Goal: Task Accomplishment & Management: Manage account settings

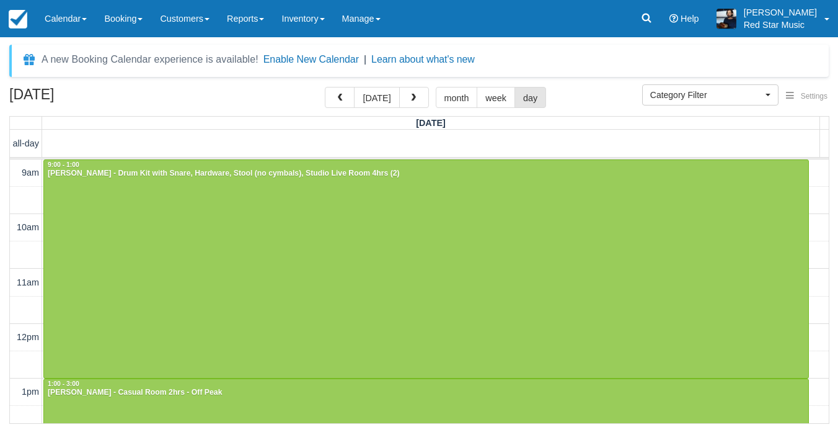
select select
click at [381, 104] on button "today" at bounding box center [376, 97] width 45 height 21
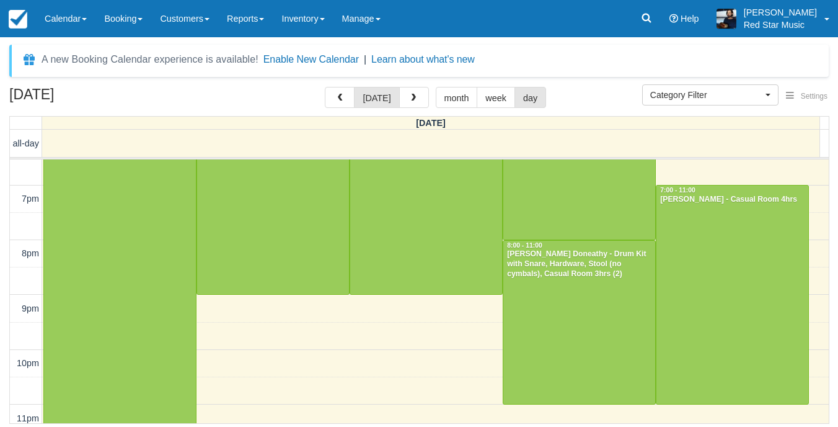
scroll to position [1023, 0]
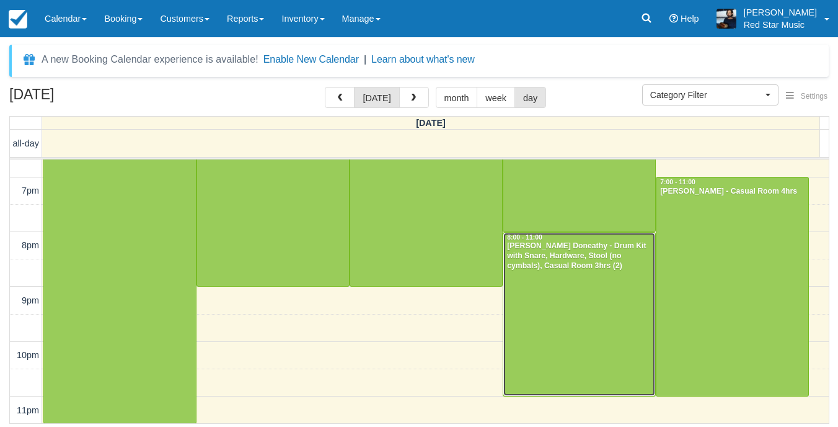
click at [595, 296] on div at bounding box center [580, 314] width 152 height 163
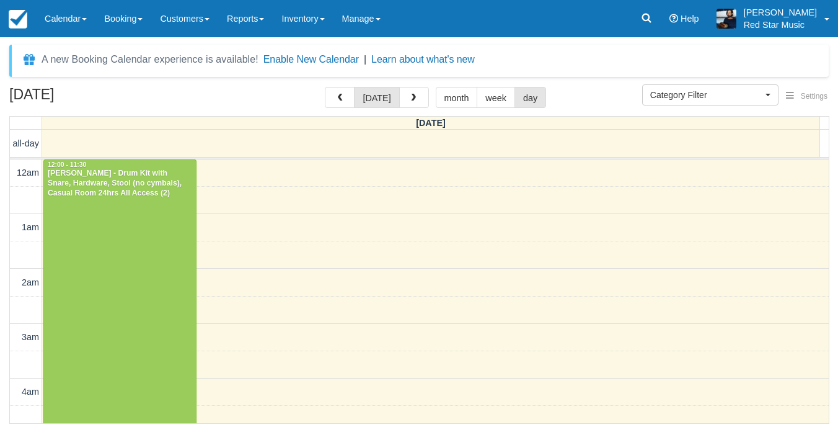
select select
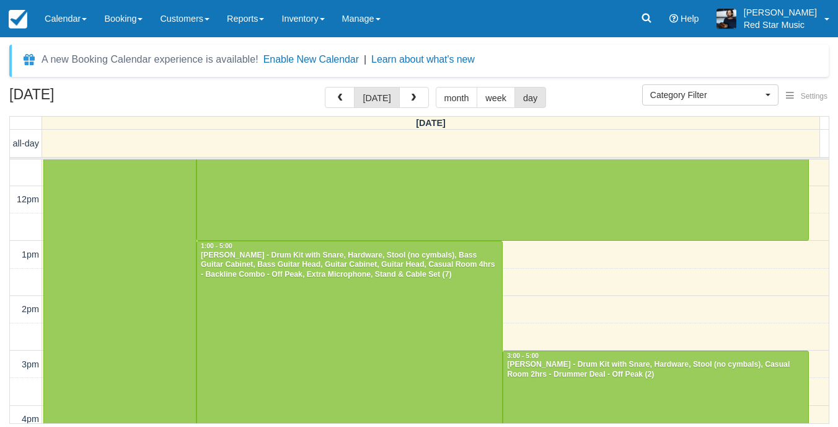
scroll to position [879, 0]
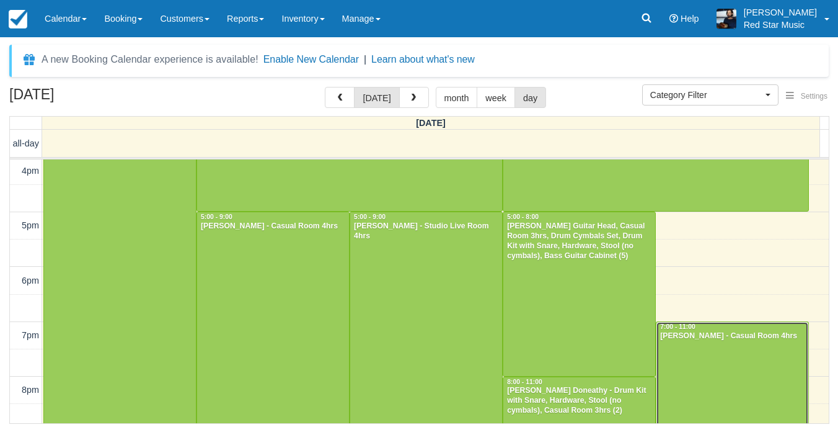
click at [706, 332] on div "Peter Mee - Casual Room 4hrs" at bounding box center [733, 336] width 146 height 10
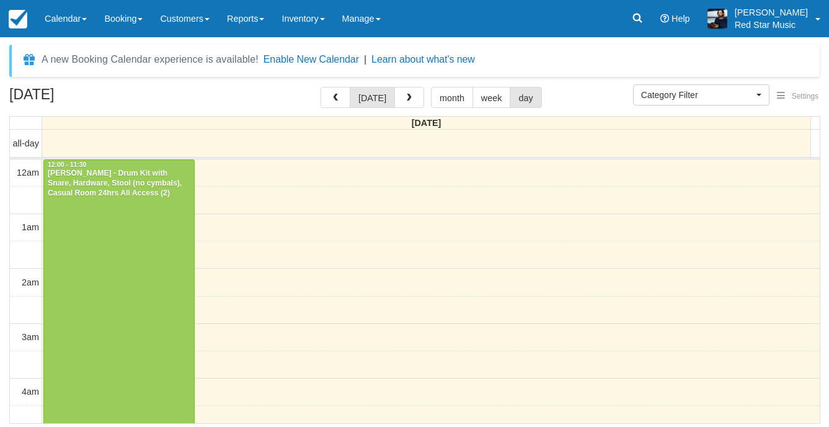
select select
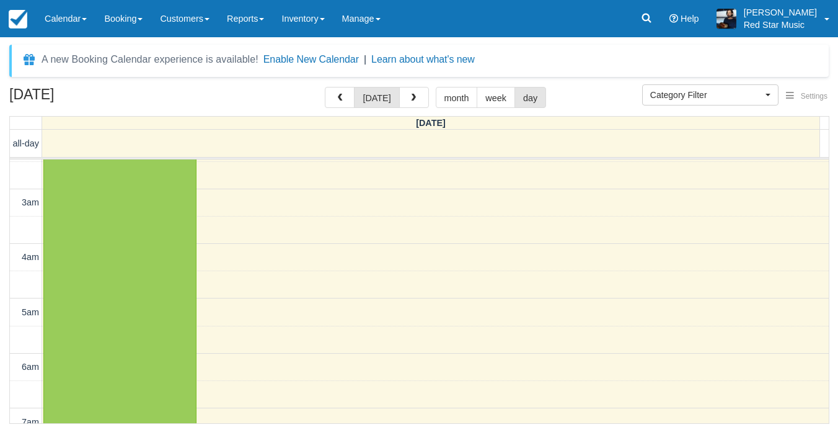
click at [414, 109] on div "October 15, 2025 today month week day" at bounding box center [419, 100] width 820 height 27
click at [414, 101] on span "button" at bounding box center [413, 98] width 9 height 9
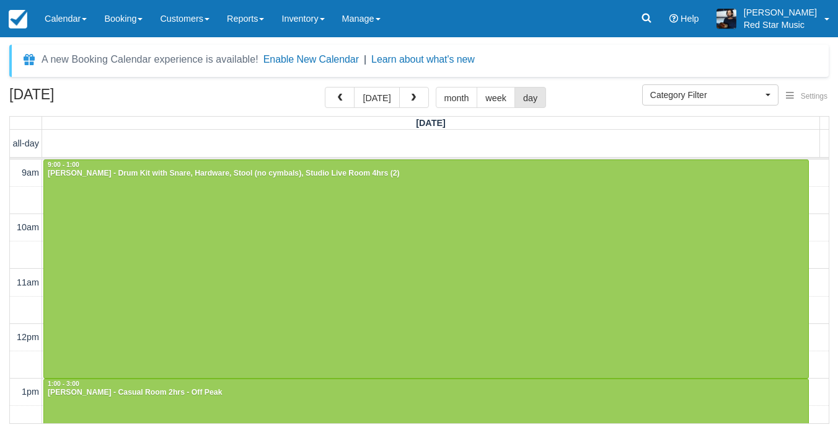
scroll to position [62, 0]
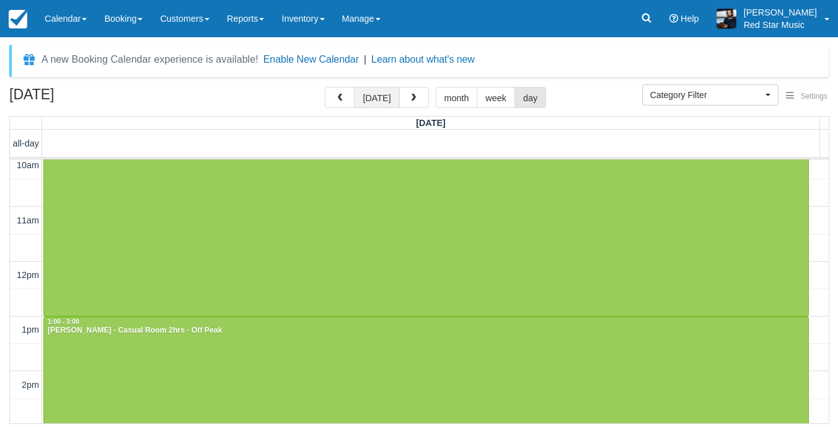
click at [365, 92] on button "today" at bounding box center [376, 97] width 45 height 21
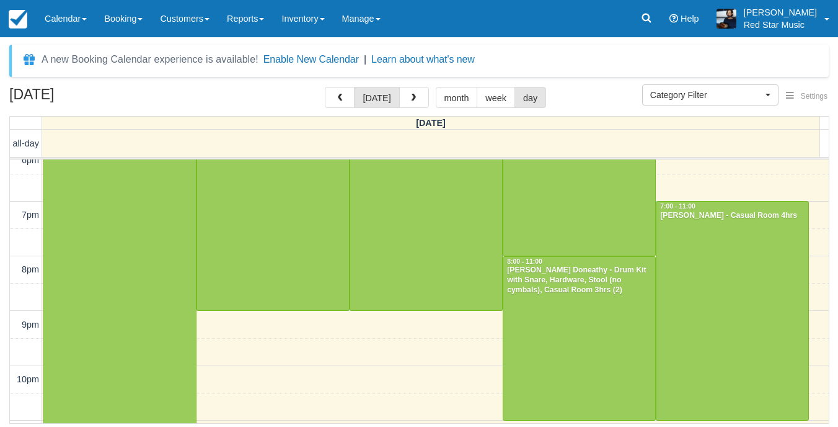
scroll to position [1023, 0]
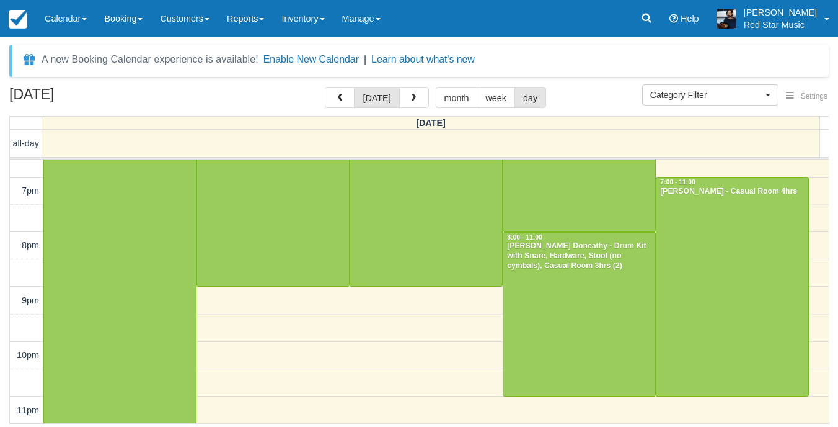
click at [416, 74] on div "A new Booking Calendar experience is available! Enable New Calendar | Learn abo…" at bounding box center [419, 61] width 820 height 32
click at [404, 100] on button "button" at bounding box center [414, 97] width 30 height 21
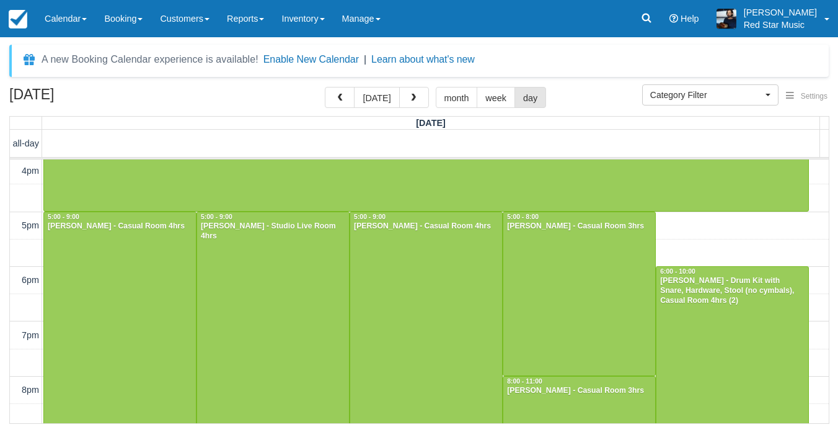
scroll to position [503, 0]
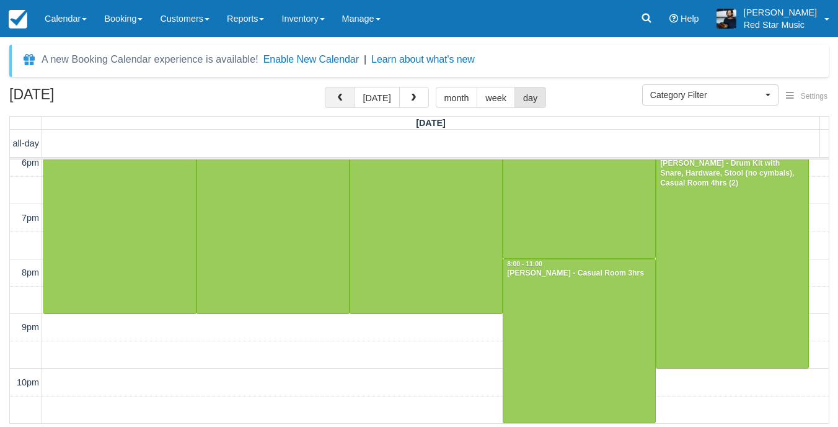
click at [344, 97] on span "button" at bounding box center [339, 98] width 9 height 9
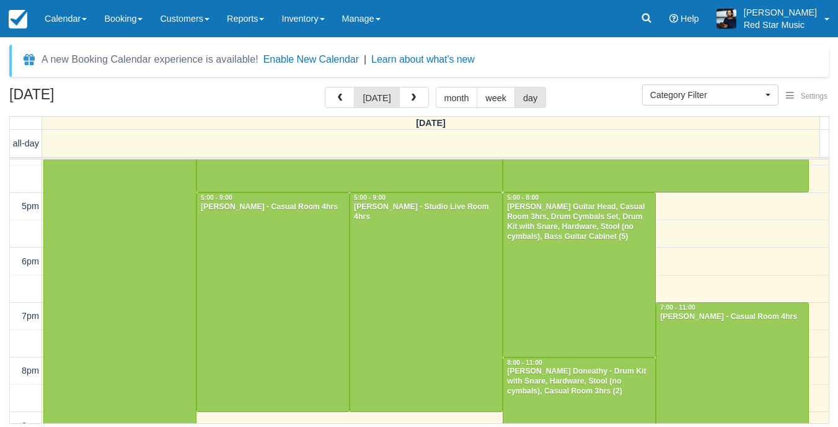
scroll to position [1023, 0]
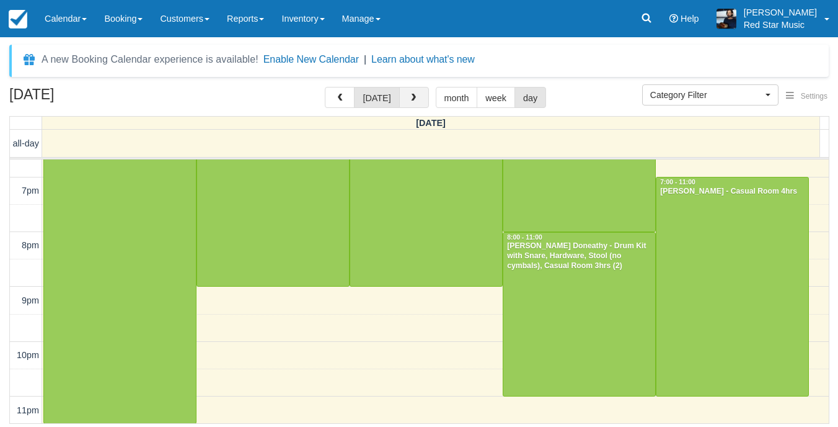
click at [412, 95] on span "button" at bounding box center [413, 98] width 9 height 9
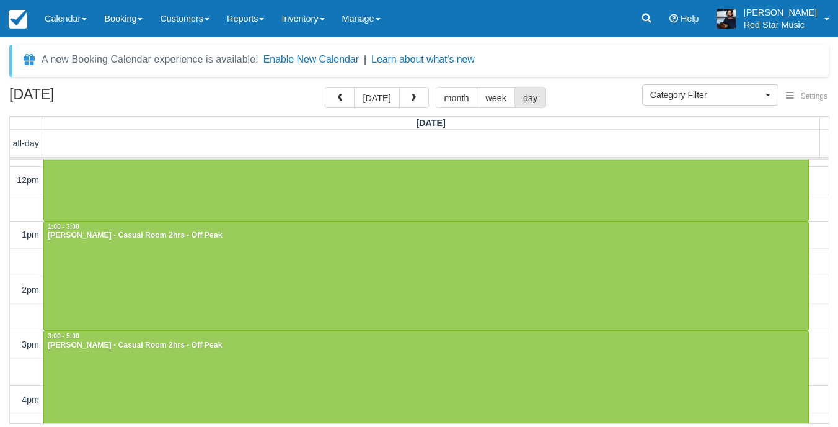
scroll to position [186, 0]
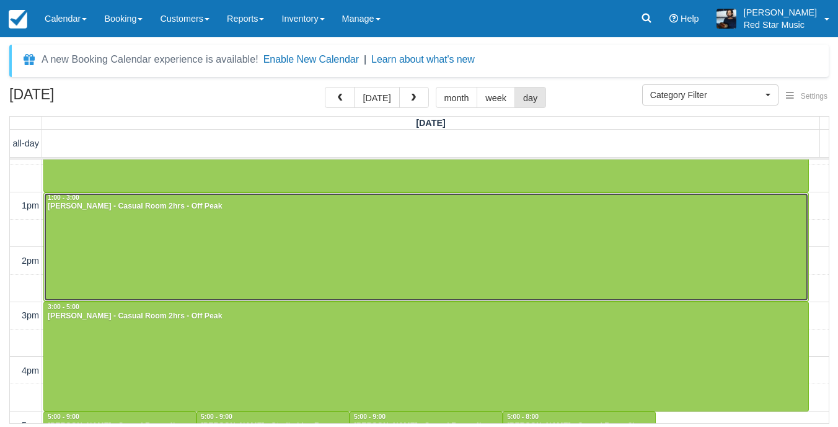
click at [436, 244] on div at bounding box center [426, 247] width 765 height 109
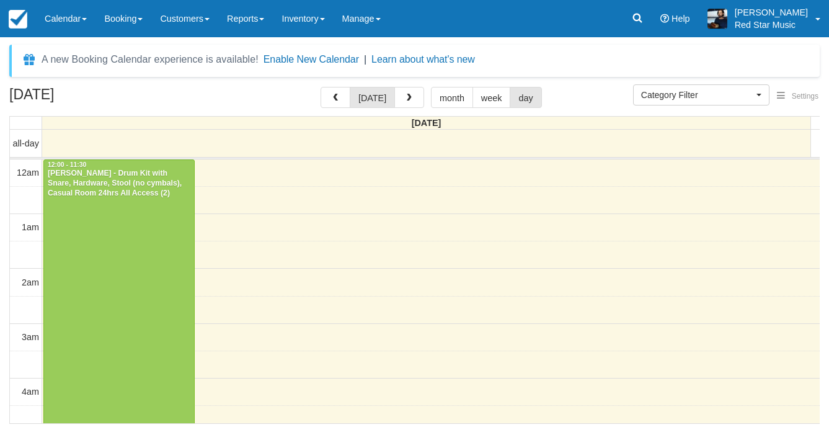
select select
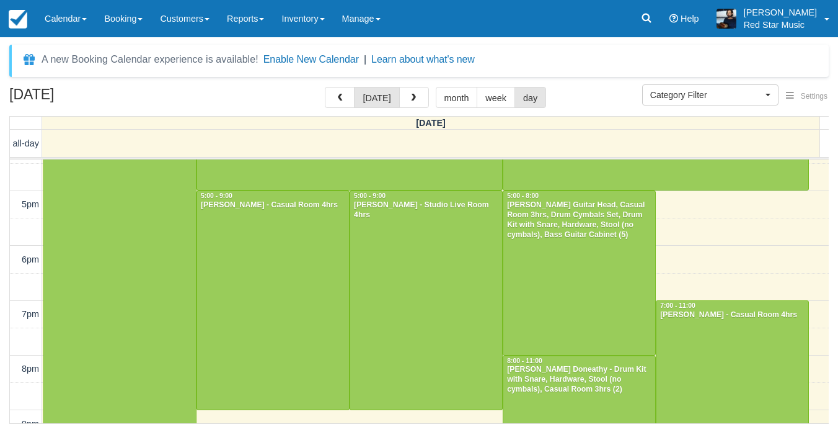
scroll to position [899, 0]
click at [286, 228] on div at bounding box center [273, 301] width 152 height 218
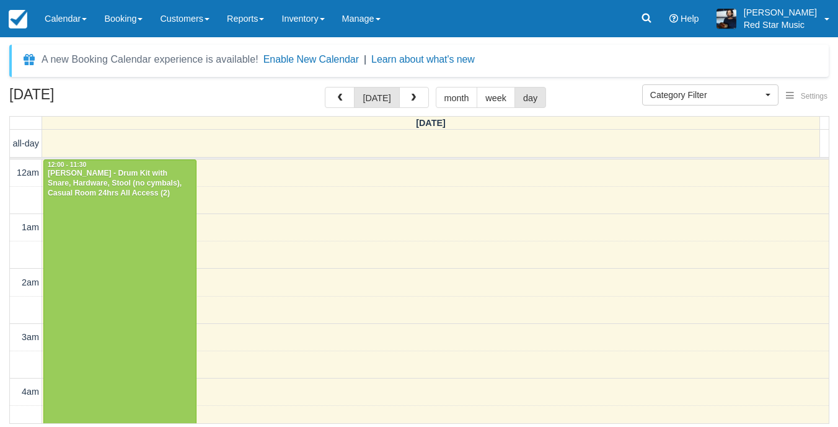
select select
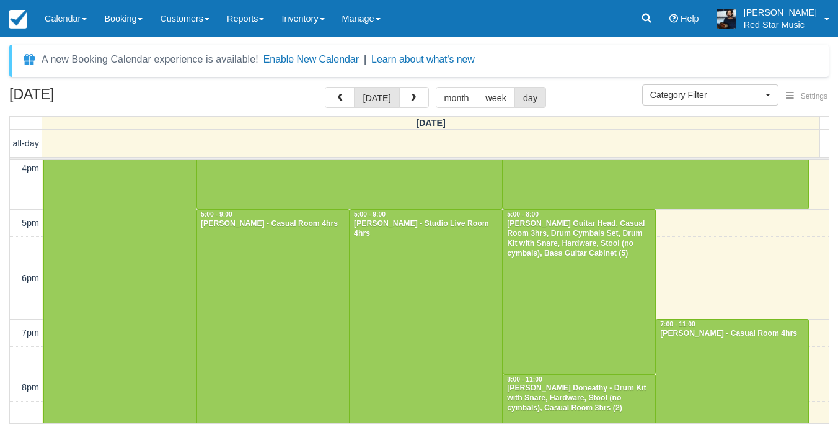
scroll to position [941, 0]
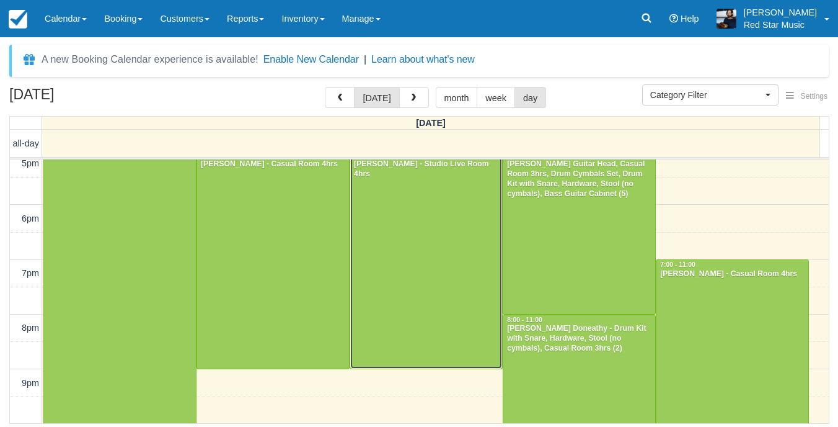
click at [428, 308] on div at bounding box center [426, 259] width 152 height 218
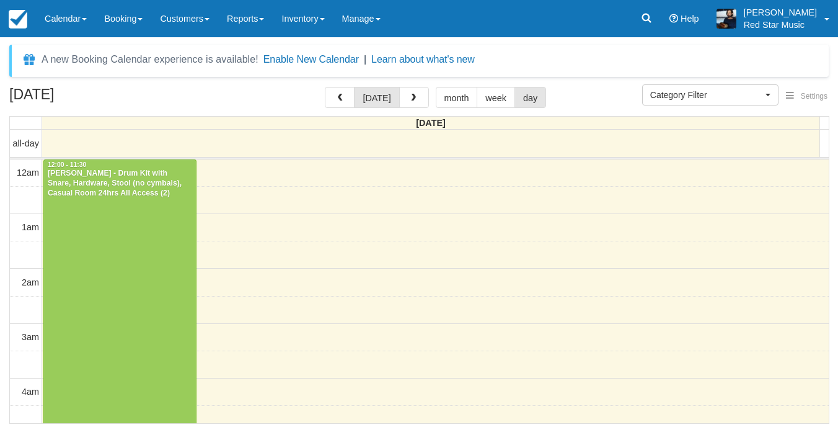
select select
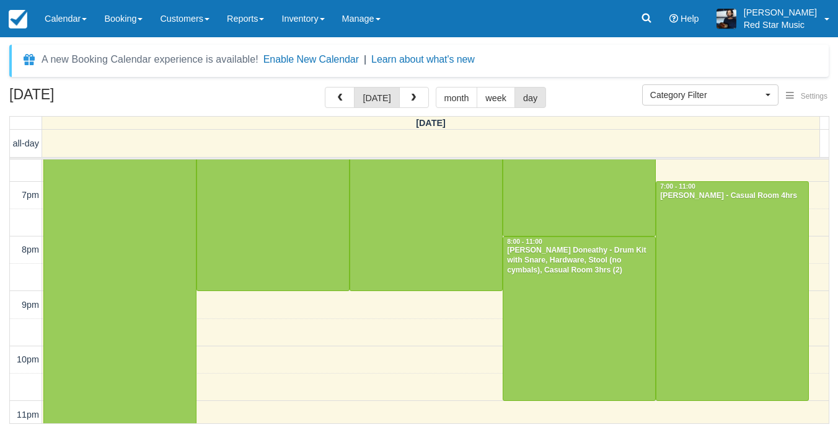
scroll to position [1023, 0]
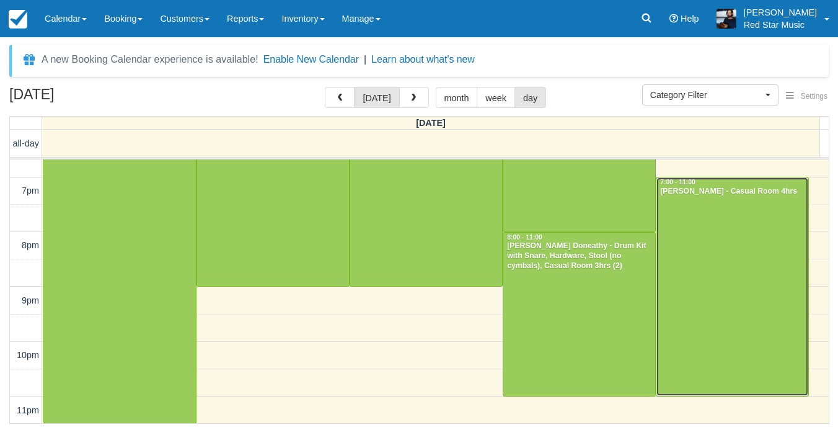
click at [702, 287] on div at bounding box center [733, 286] width 152 height 218
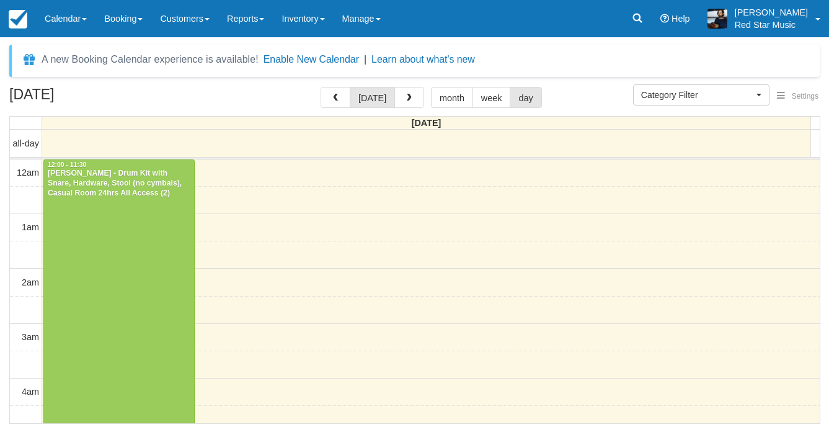
select select
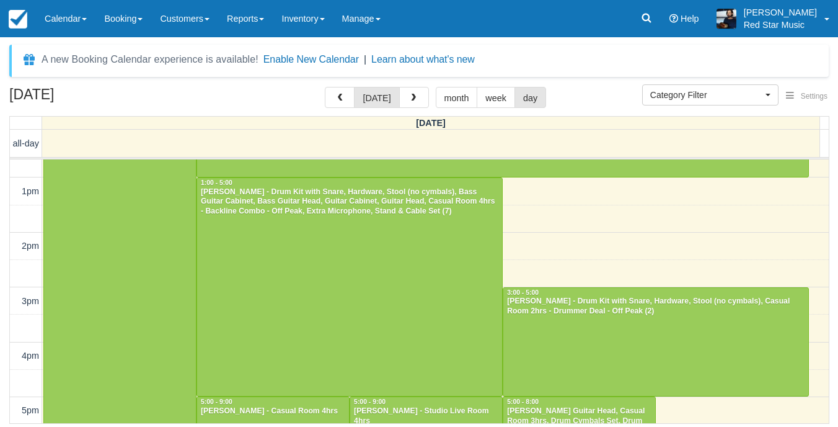
scroll to position [879, 0]
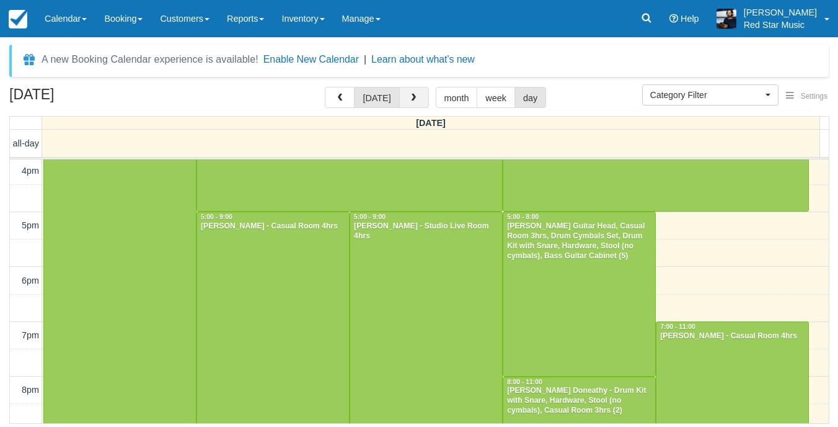
click at [406, 96] on button "button" at bounding box center [414, 97] width 30 height 21
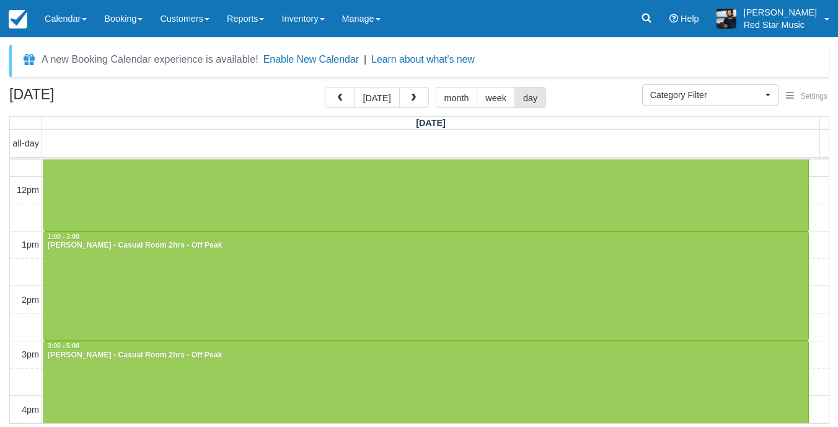
scroll to position [186, 0]
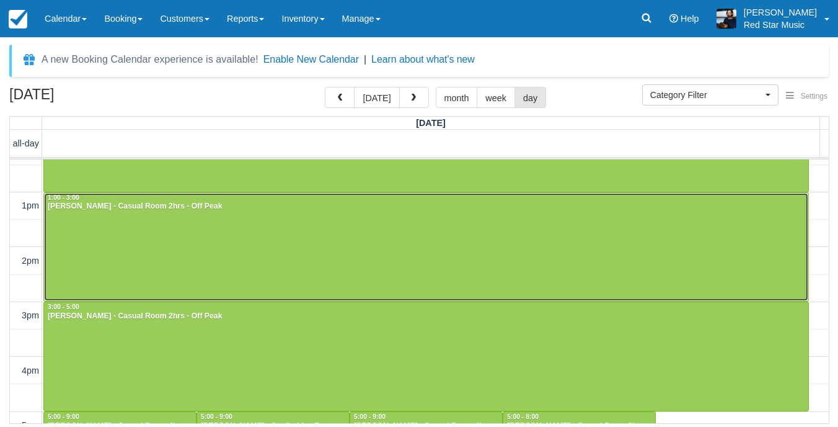
click at [358, 259] on div at bounding box center [426, 247] width 765 height 109
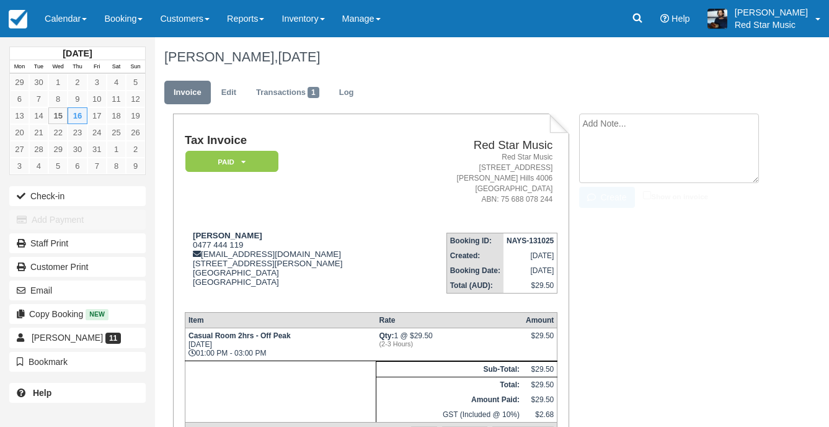
click at [617, 120] on textarea at bounding box center [669, 147] width 180 height 69
type textarea "4"
click at [600, 194] on icon "button" at bounding box center [594, 197] width 14 height 9
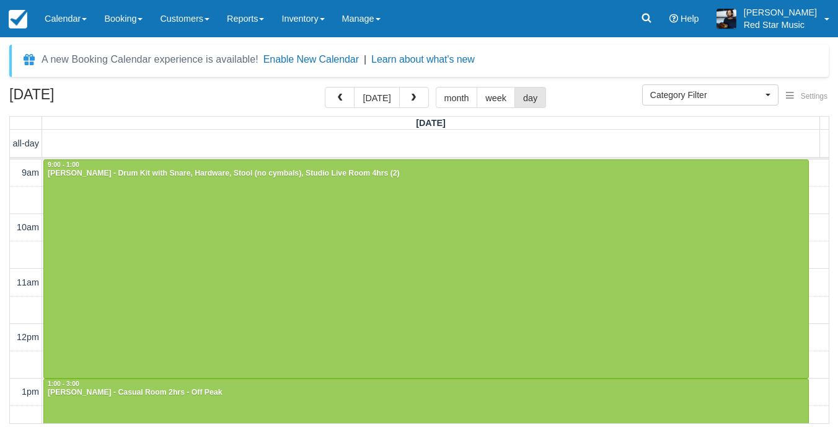
select select
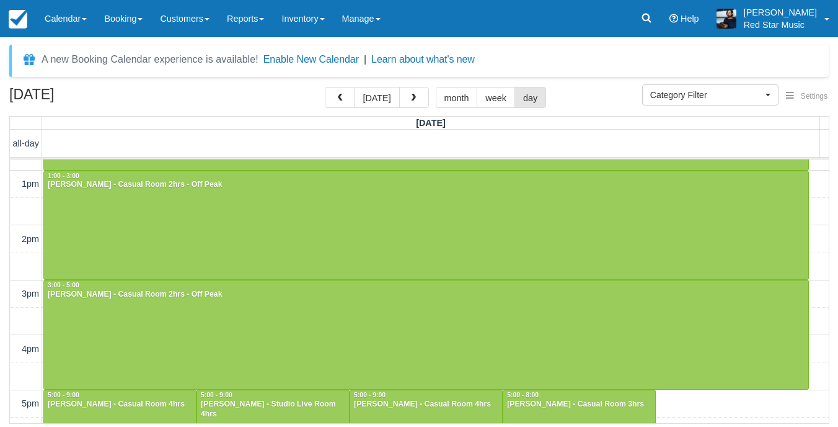
scroll to position [259, 0]
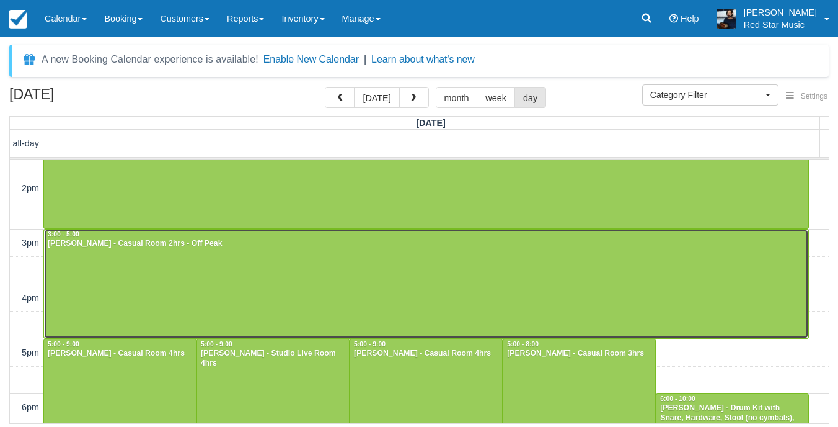
click at [274, 279] on div at bounding box center [426, 283] width 765 height 109
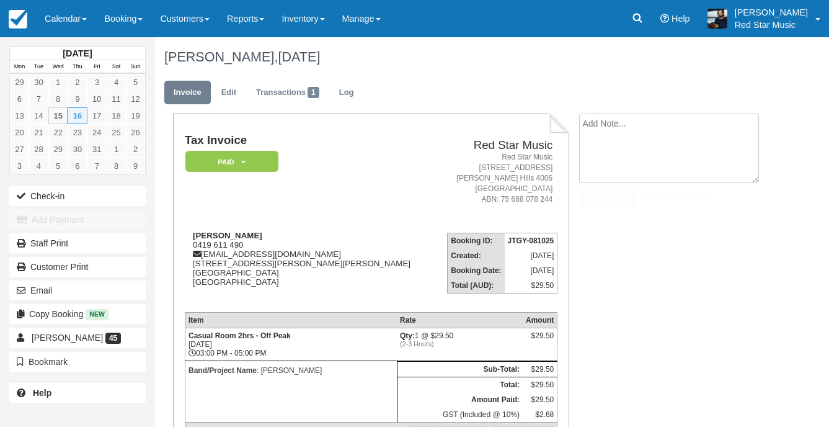
click at [590, 128] on textarea at bounding box center [669, 147] width 180 height 69
type textarea "4"
click at [599, 191] on button "Create" at bounding box center [607, 197] width 56 height 21
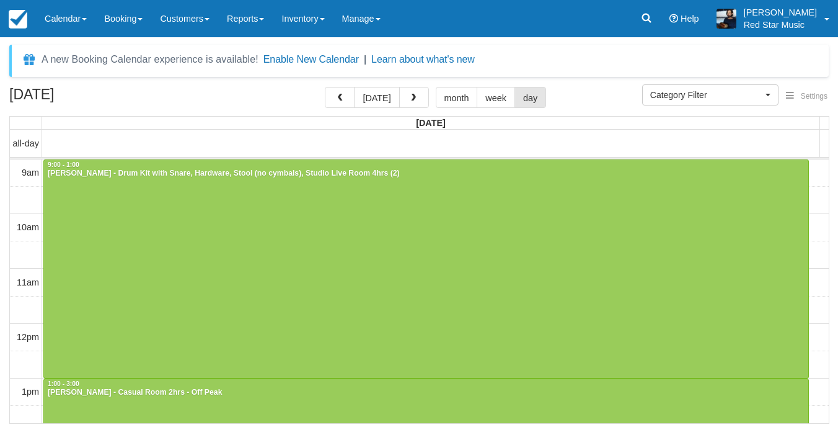
select select
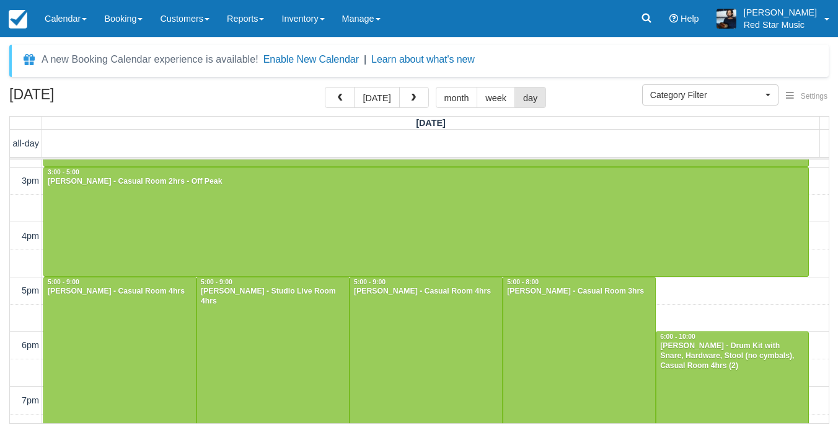
scroll to position [383, 0]
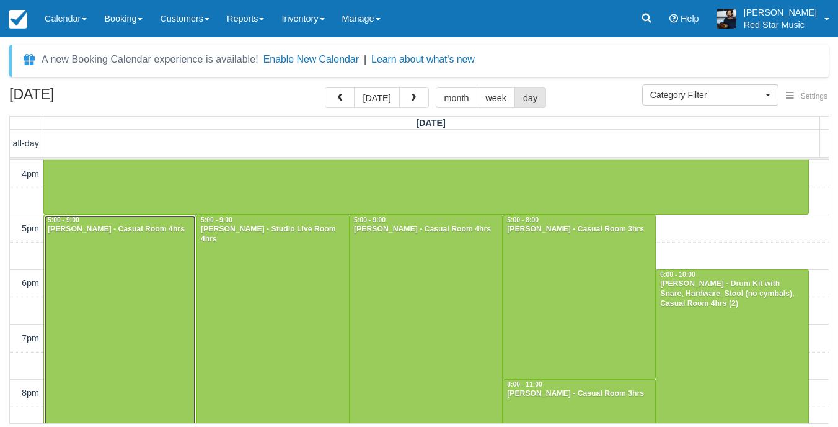
click at [133, 275] on div at bounding box center [120, 324] width 152 height 218
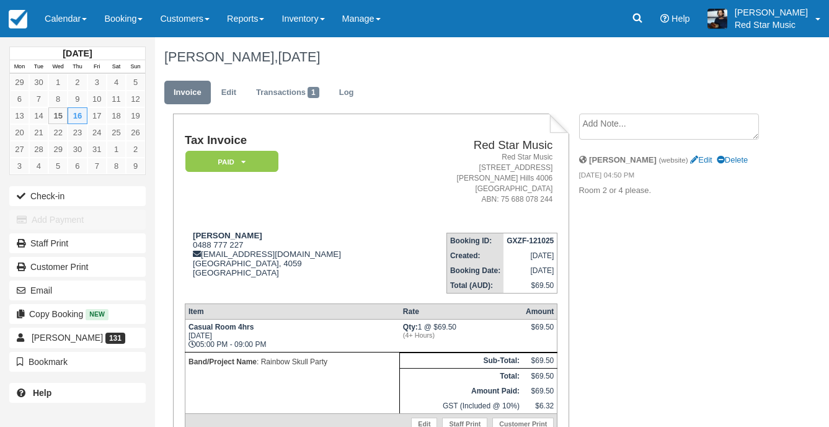
click at [690, 138] on textarea at bounding box center [669, 126] width 180 height 26
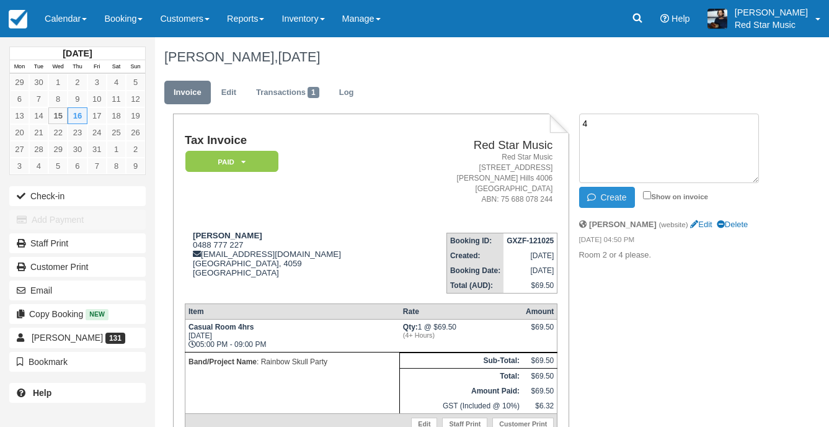
type textarea "4"
click at [622, 200] on button "Create" at bounding box center [607, 197] width 56 height 21
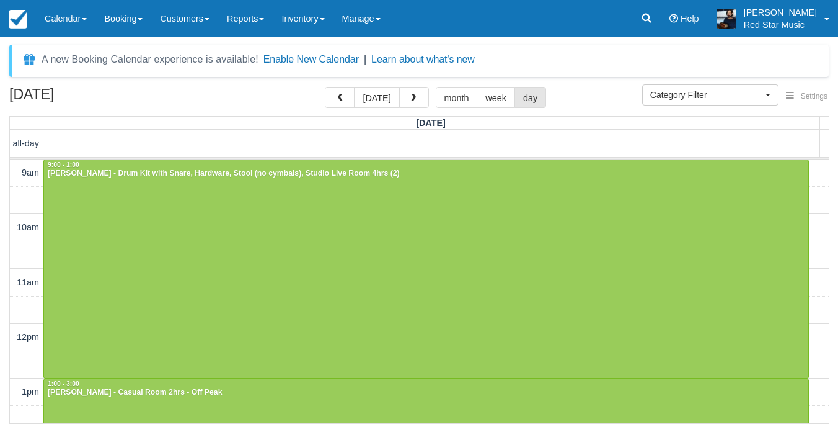
select select
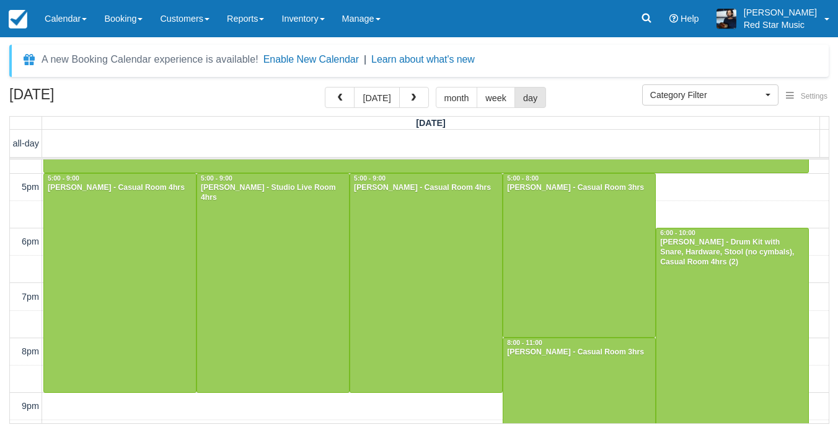
scroll to position [445, 0]
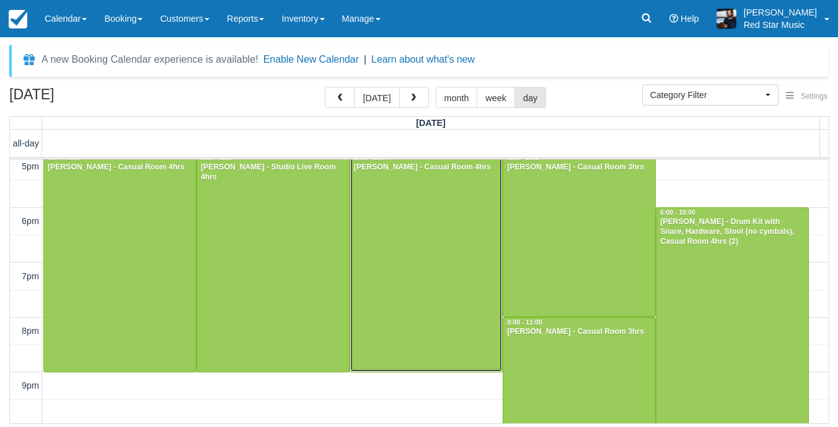
click at [417, 284] on div at bounding box center [426, 262] width 152 height 218
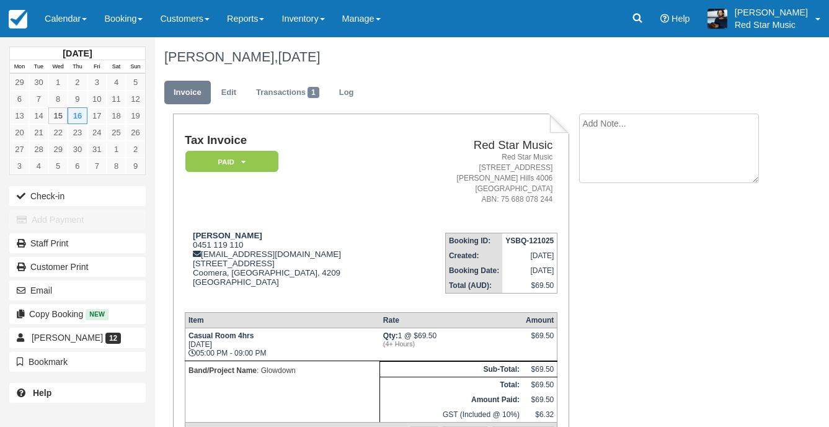
click at [605, 120] on textarea at bounding box center [669, 147] width 180 height 69
type textarea "1"
click at [610, 198] on button "Create" at bounding box center [607, 197] width 56 height 21
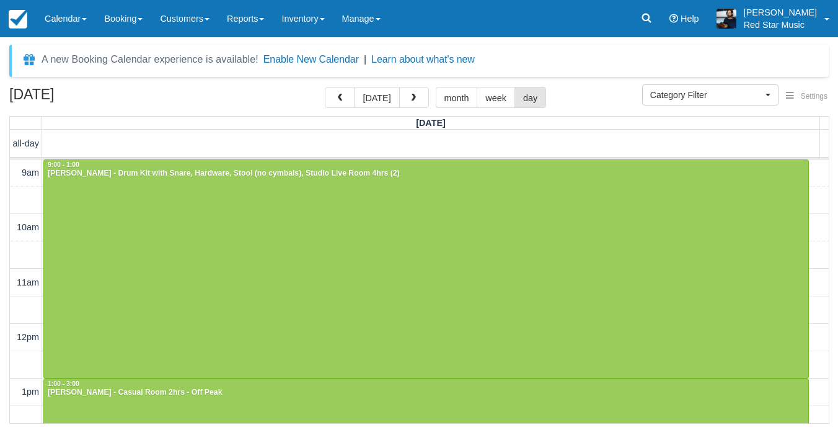
select select
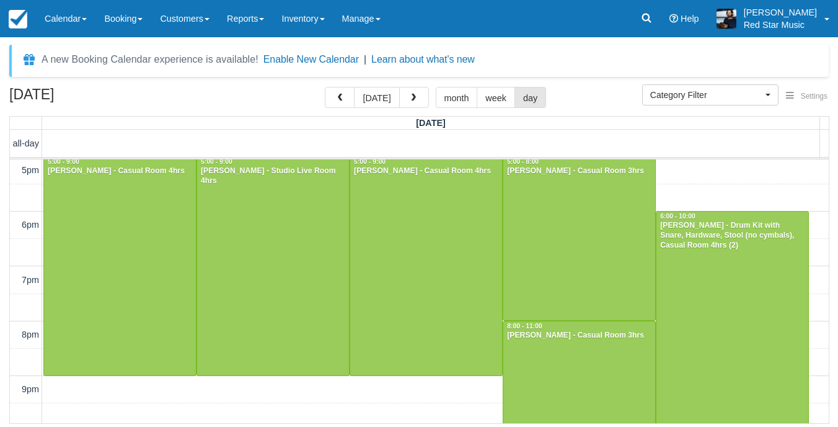
scroll to position [379, 0]
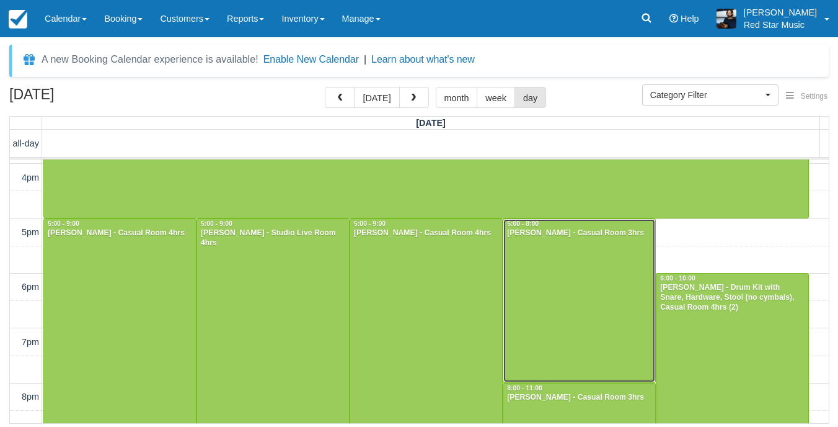
click at [577, 280] on div at bounding box center [580, 300] width 152 height 163
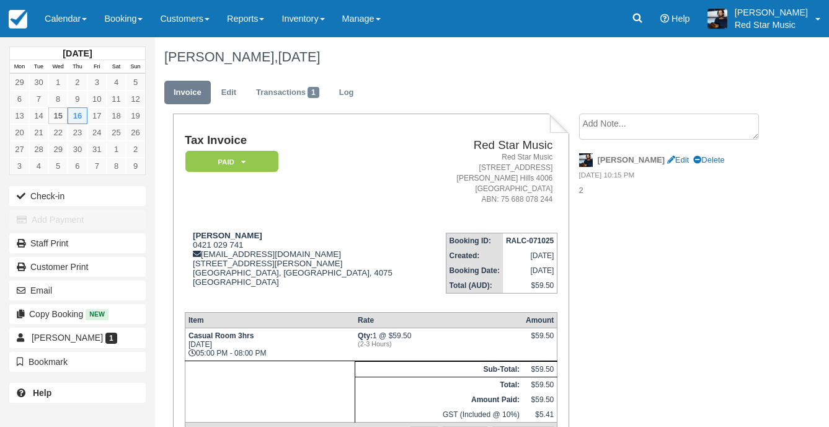
click at [637, 126] on textarea at bounding box center [669, 126] width 180 height 26
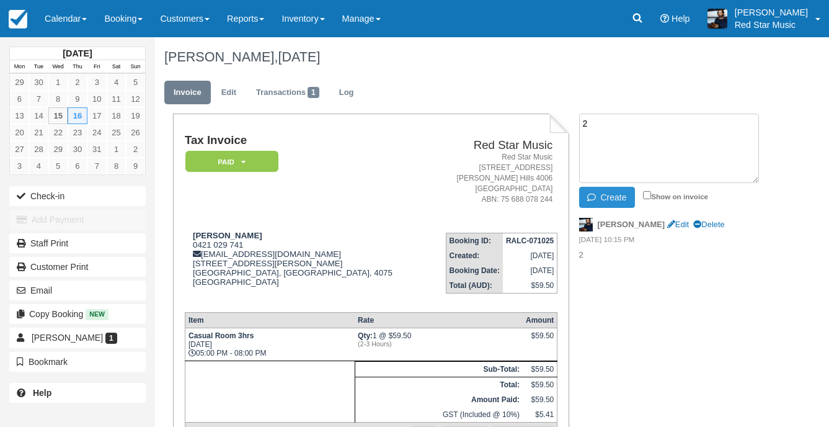
type textarea "2"
click at [608, 198] on button "Create" at bounding box center [607, 197] width 56 height 21
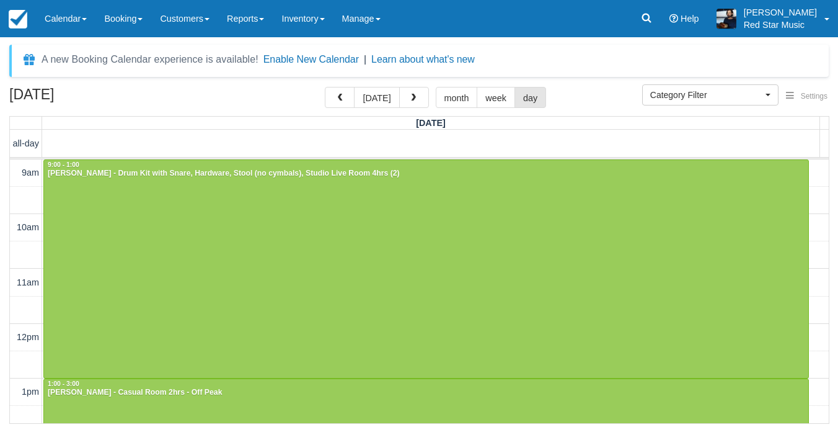
select select
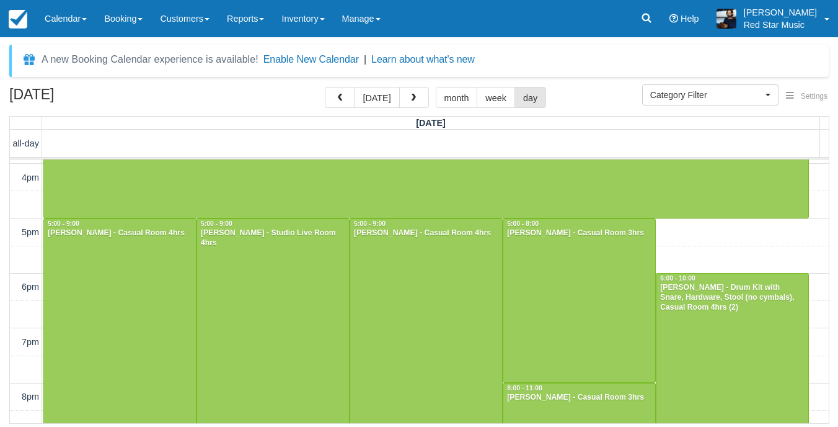
scroll to position [441, 0]
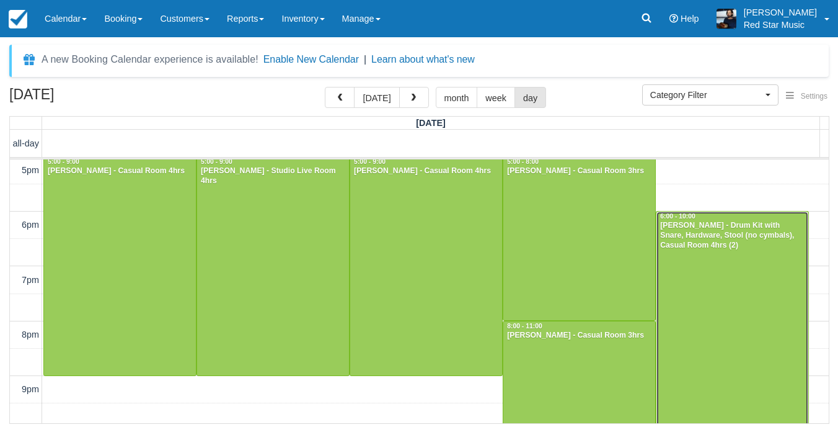
click at [720, 327] on div at bounding box center [733, 320] width 152 height 218
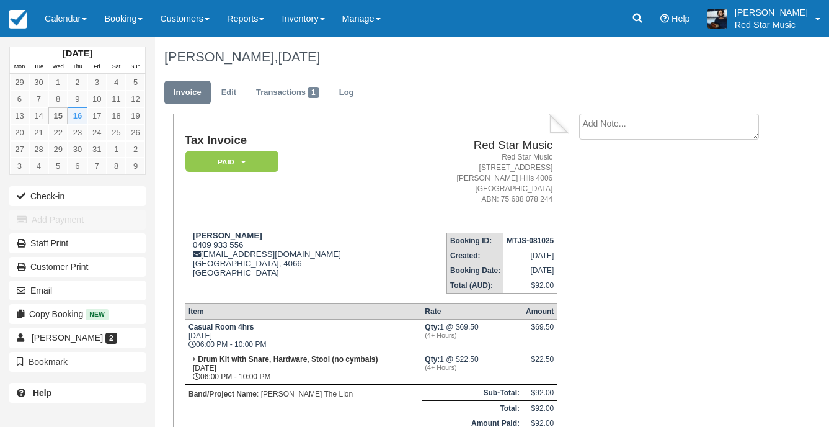
click at [663, 125] on textarea at bounding box center [669, 126] width 180 height 26
type textarea "3"
click at [590, 208] on li "3 Create Show on invoice" at bounding box center [673, 161] width 189 height 97
click at [595, 202] on button "Create" at bounding box center [607, 197] width 56 height 21
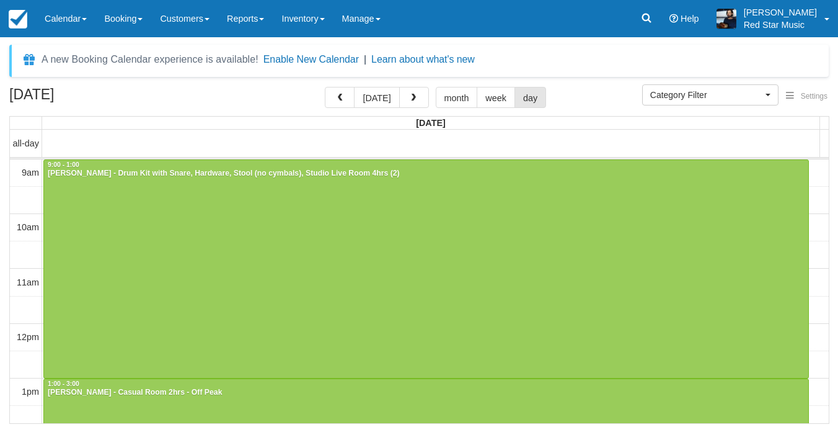
select select
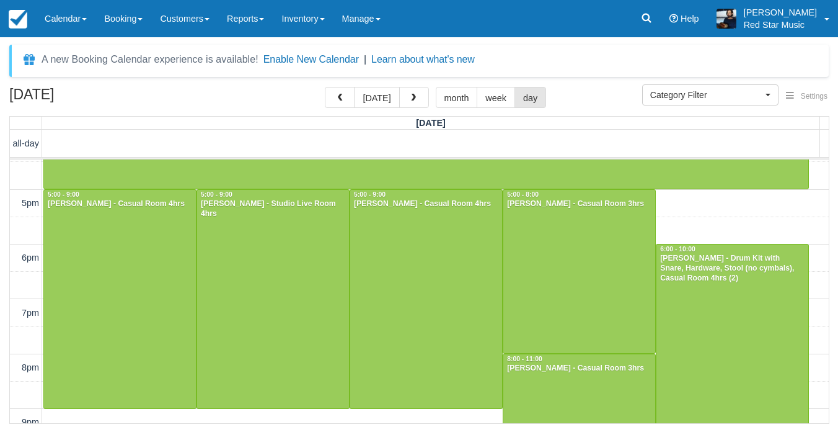
scroll to position [503, 0]
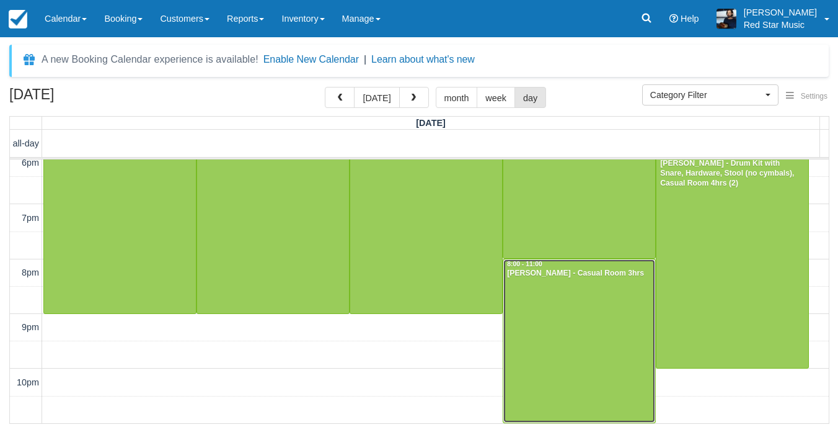
click at [598, 321] on div at bounding box center [580, 340] width 152 height 163
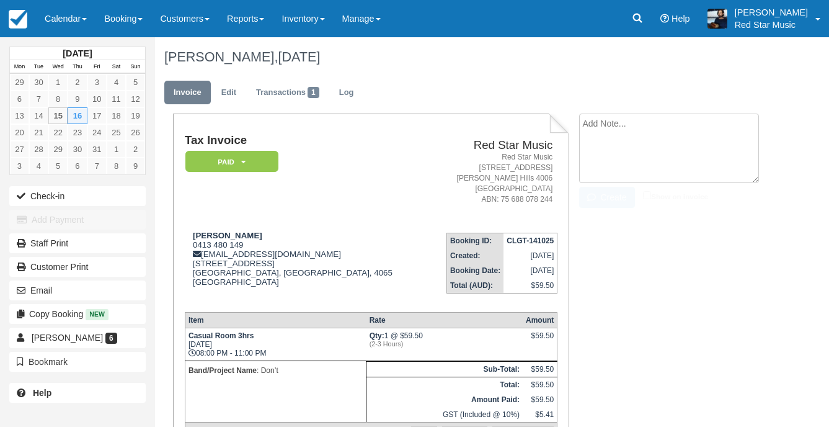
click at [627, 135] on textarea at bounding box center [669, 147] width 180 height 69
type textarea "2"
click at [600, 198] on icon "button" at bounding box center [594, 197] width 14 height 9
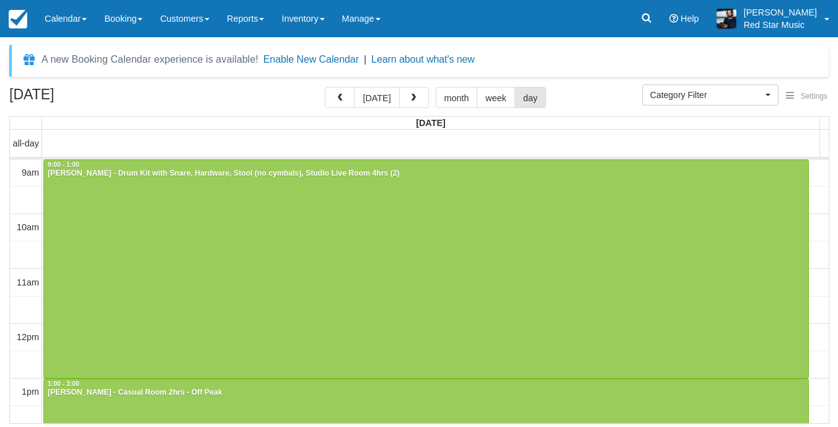
select select
